Goal: Task Accomplishment & Management: Manage account settings

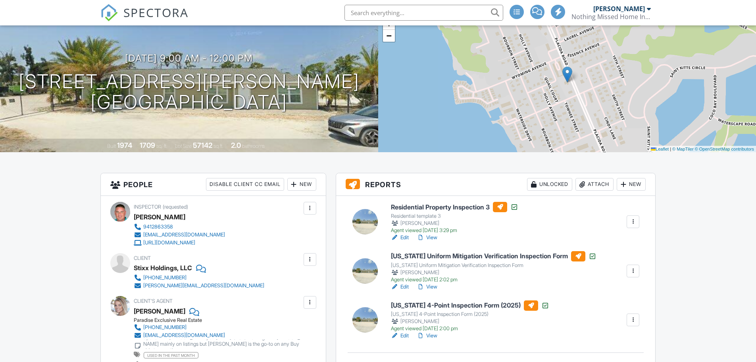
scroll to position [119, 0]
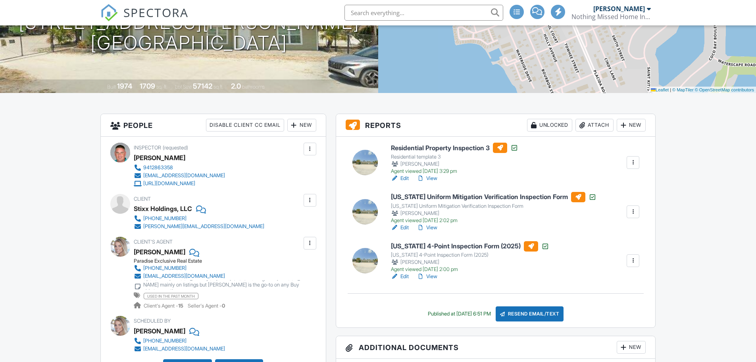
click at [406, 179] on link "Edit" at bounding box center [400, 178] width 18 height 8
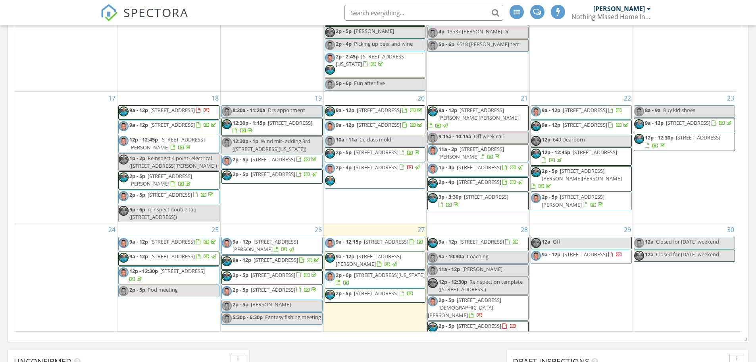
scroll to position [437, 0]
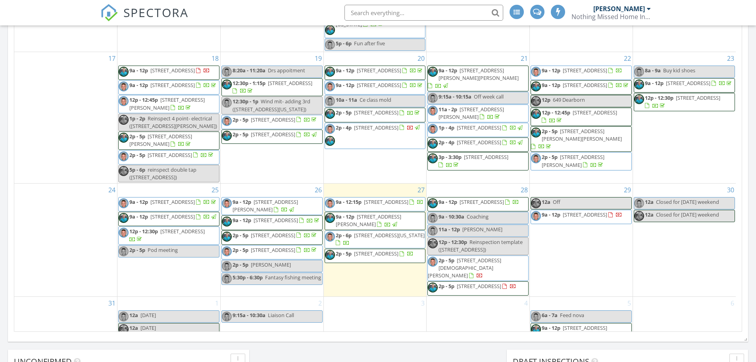
click at [283, 213] on span "[STREET_ADDRESS][PERSON_NAME]" at bounding box center [266, 205] width 66 height 15
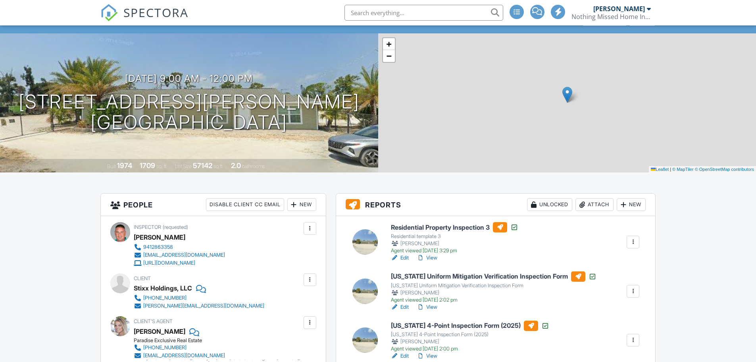
scroll to position [40, 0]
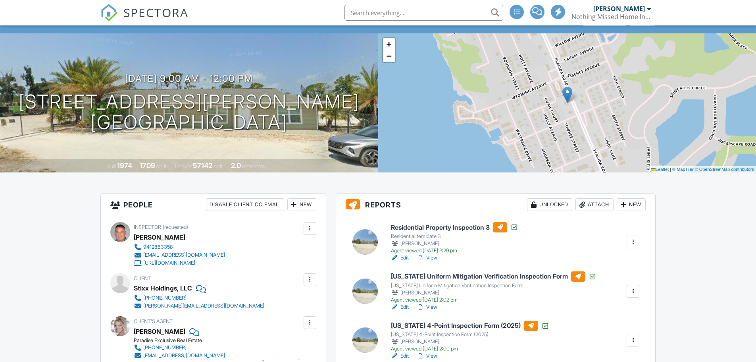
click at [431, 258] on link "View" at bounding box center [427, 258] width 21 height 8
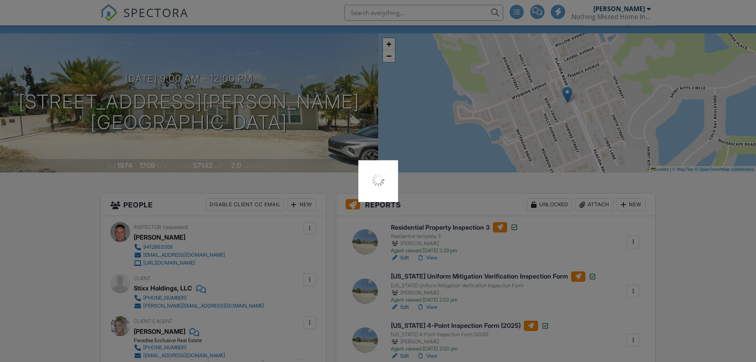
scroll to position [0, 0]
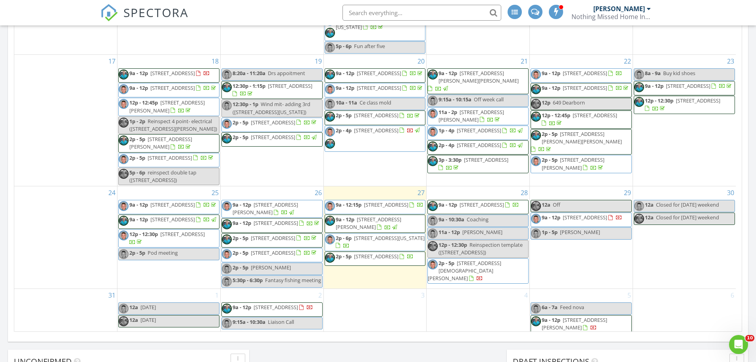
scroll to position [476, 0]
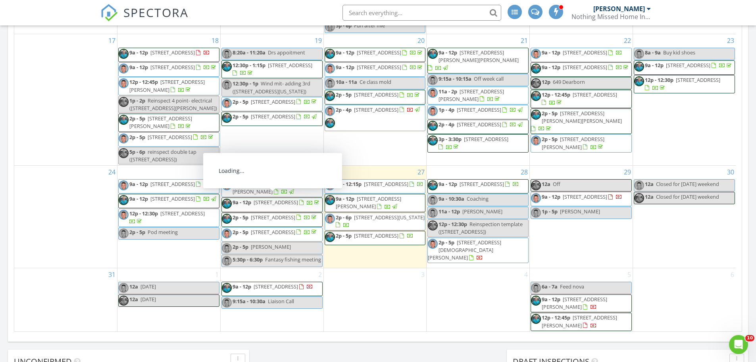
click at [376, 184] on span "9a - 12:15p 705 Armada Rd N, Venice 34285" at bounding box center [374, 186] width 98 height 12
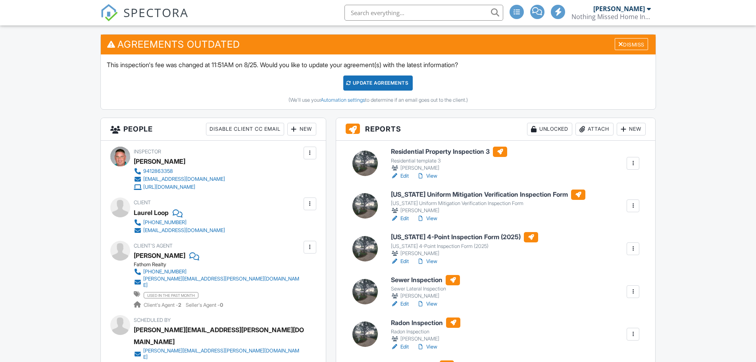
click at [406, 304] on link "Edit" at bounding box center [400, 304] width 18 height 8
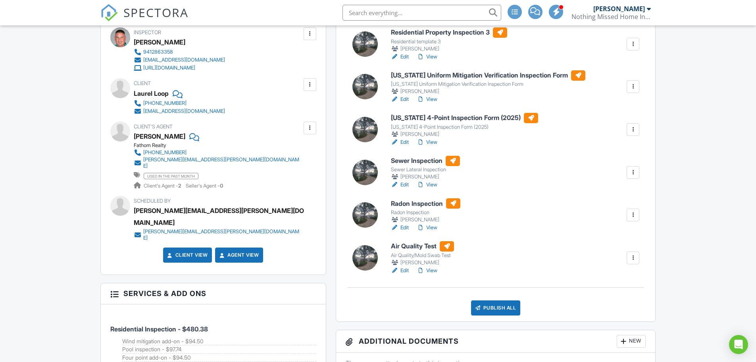
click at [405, 140] on link "Edit" at bounding box center [400, 142] width 18 height 8
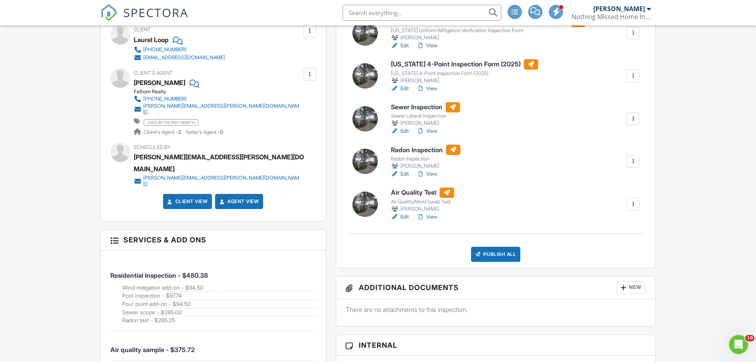
scroll to position [357, 0]
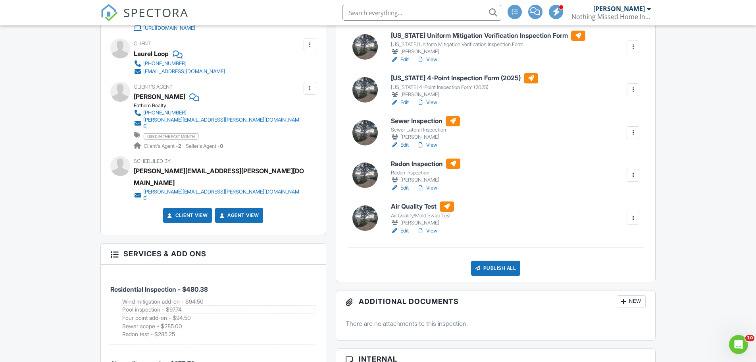
click at [406, 57] on link "Edit" at bounding box center [400, 60] width 18 height 8
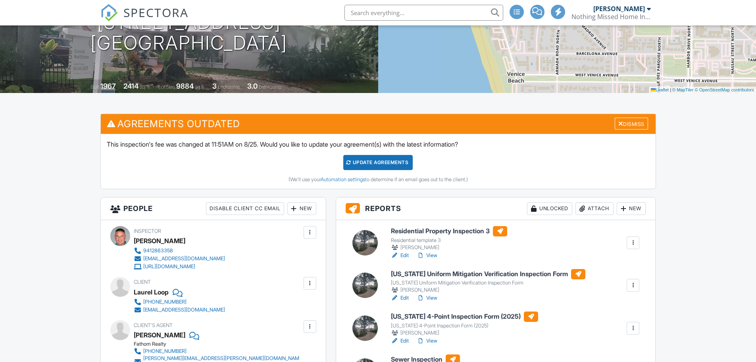
click at [401, 339] on link "Edit" at bounding box center [400, 341] width 18 height 8
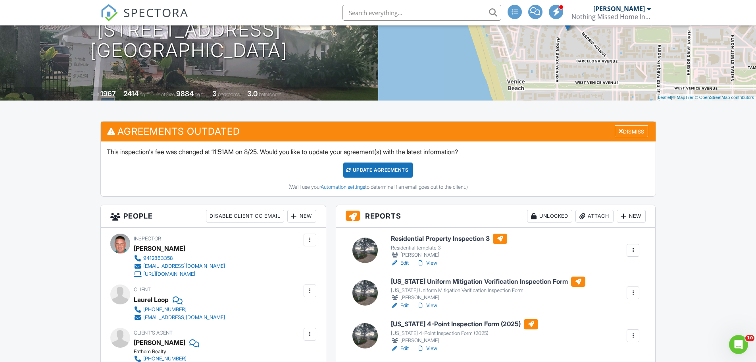
scroll to position [119, 0]
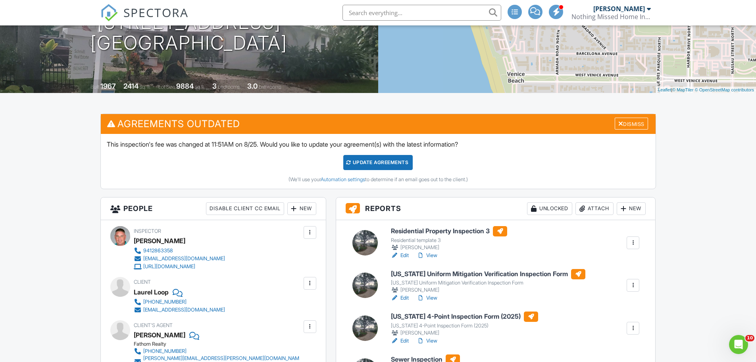
click at [405, 257] on link "Edit" at bounding box center [400, 255] width 18 height 8
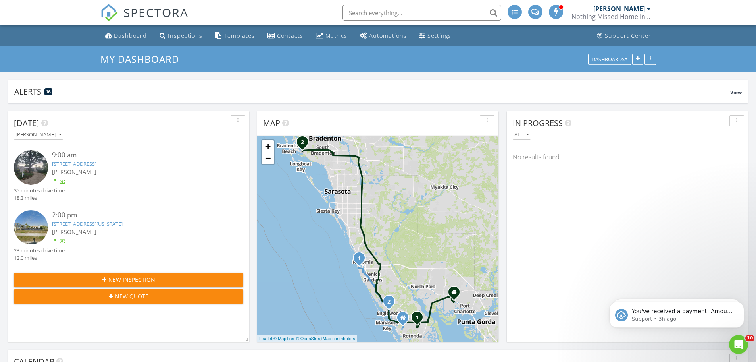
scroll to position [914, 769]
click at [100, 226] on link "406 n Indiana Ave 2, Englewood, FL 34223" at bounding box center [87, 223] width 71 height 7
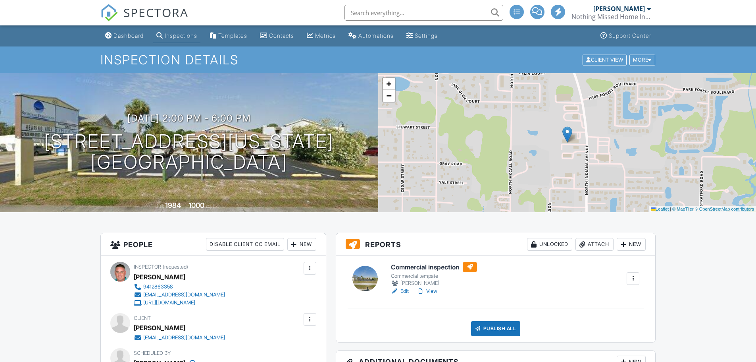
click at [401, 290] on link "Edit" at bounding box center [400, 291] width 18 height 8
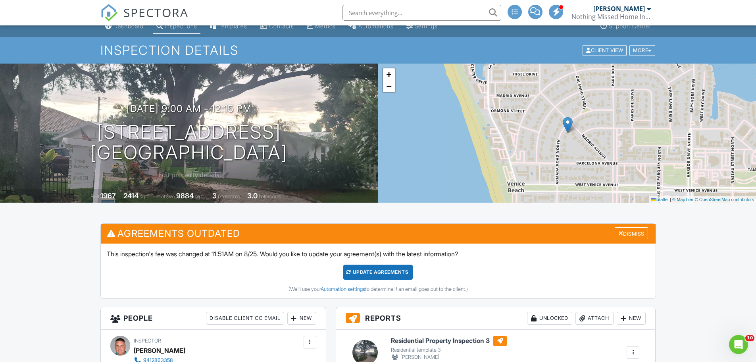
scroll to position [40, 0]
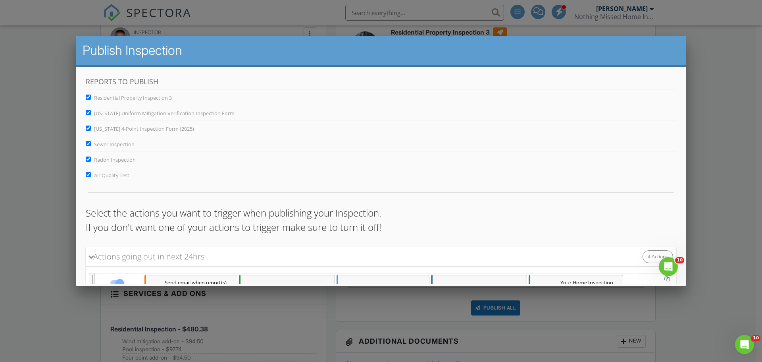
click at [89, 158] on input "Radon Inspection" at bounding box center [88, 158] width 5 height 5
checkbox input "false"
click at [88, 175] on input "Air Quality Test" at bounding box center [88, 174] width 5 height 5
checkbox input "false"
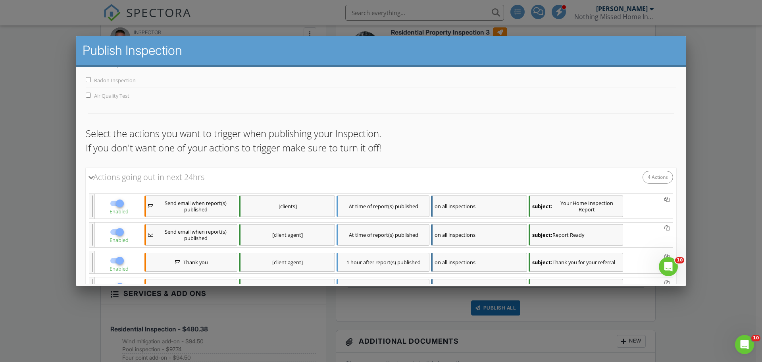
scroll to position [150, 0]
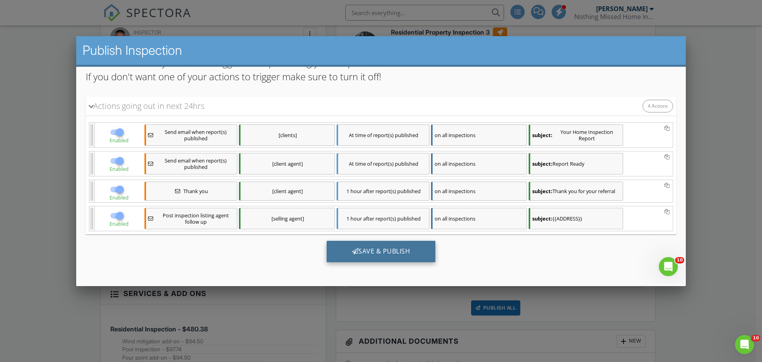
click at [375, 247] on div "Save & Publish" at bounding box center [381, 251] width 109 height 21
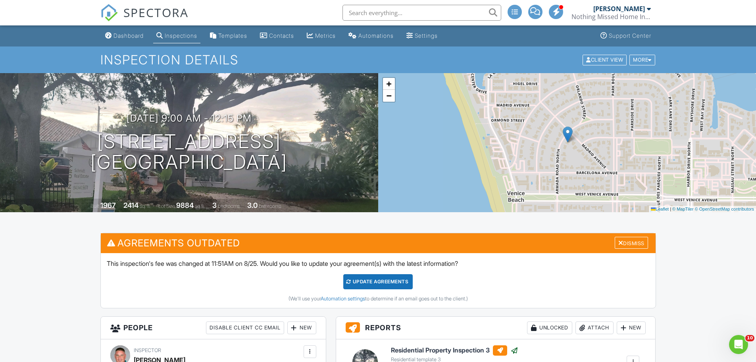
click at [327, 34] on div "Metrics" at bounding box center [325, 35] width 21 height 7
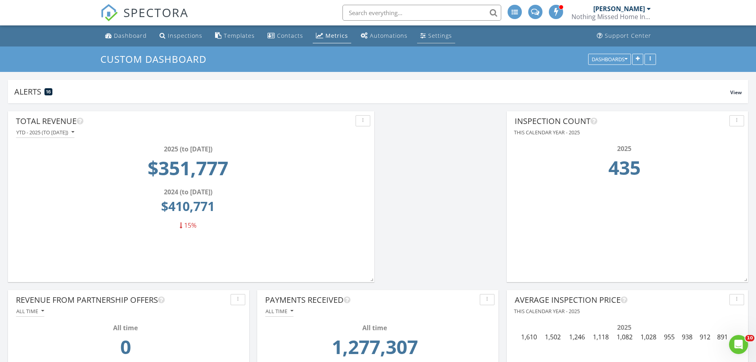
click at [438, 33] on div "Settings" at bounding box center [440, 36] width 24 height 8
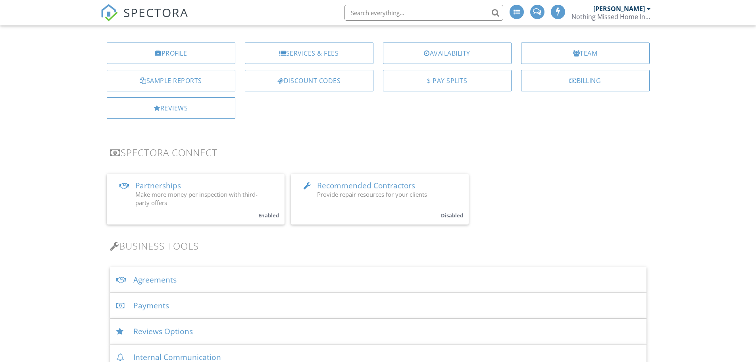
scroll to position [199, 0]
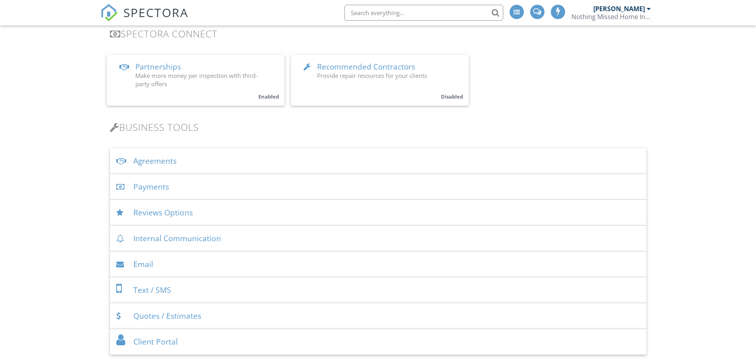
click at [154, 184] on div "Payments" at bounding box center [378, 187] width 537 height 26
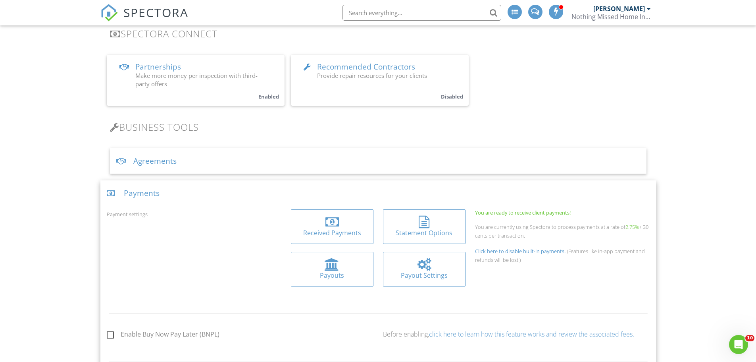
click at [330, 269] on div at bounding box center [332, 264] width 15 height 13
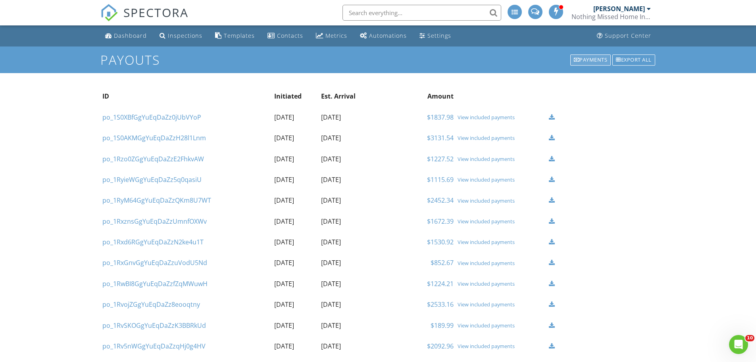
click at [575, 60] on div at bounding box center [577, 60] width 6 height 5
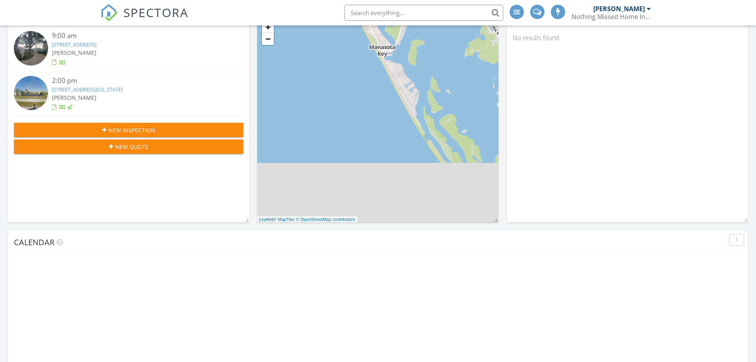
scroll to position [171, 241]
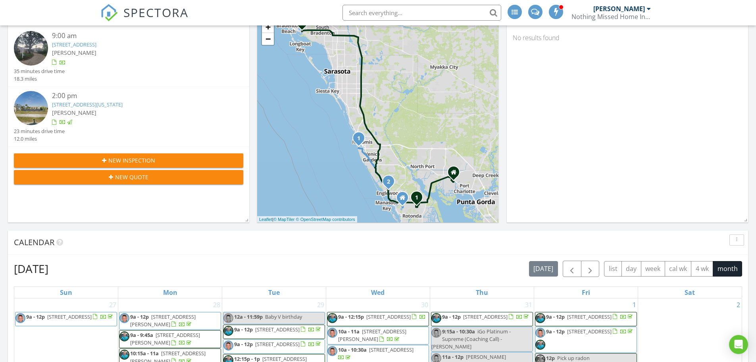
click at [103, 105] on link "406 n Indiana Ave 2, Englewood, FL 34223" at bounding box center [87, 104] width 71 height 7
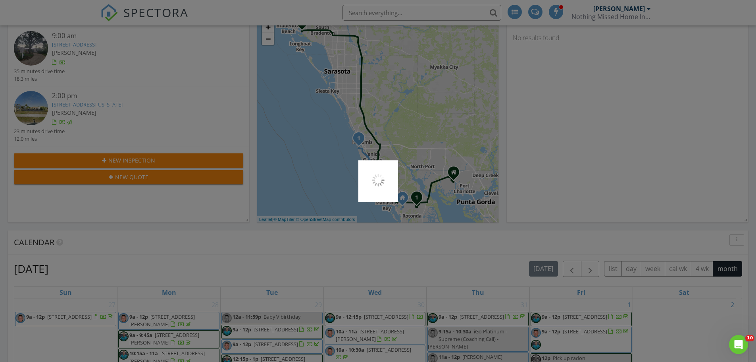
scroll to position [0, 0]
